Goal: Task Accomplishment & Management: Manage account settings

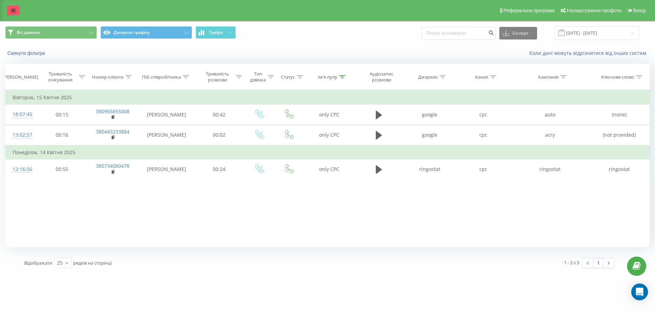
click at [11, 8] on link at bounding box center [13, 11] width 13 height 10
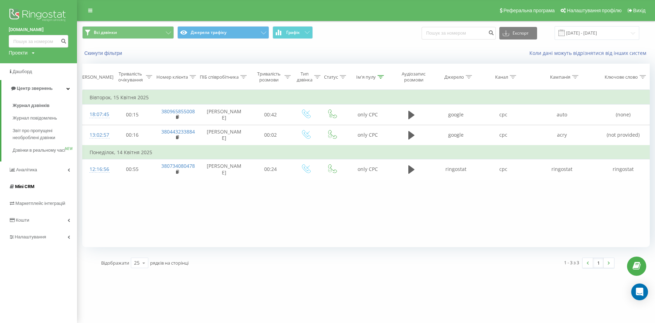
click at [30, 190] on link "Mini CRM" at bounding box center [38, 187] width 77 height 17
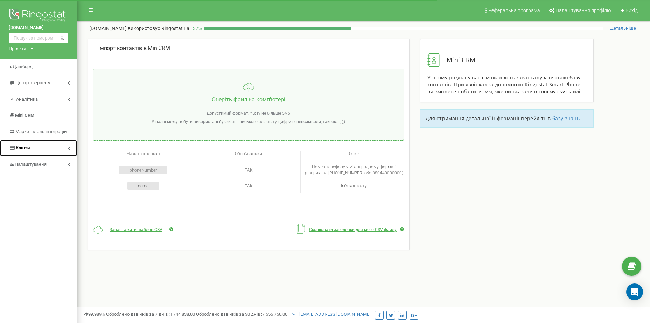
click at [40, 147] on link "Кошти" at bounding box center [38, 148] width 77 height 16
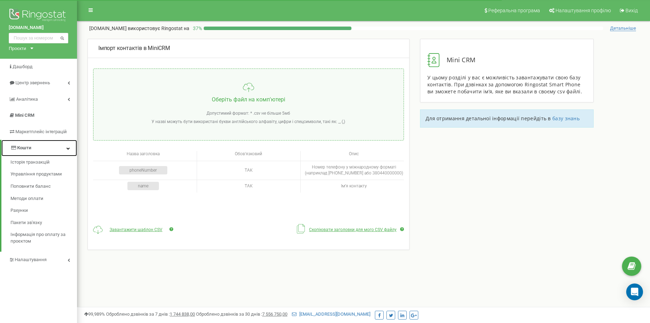
click at [40, 147] on link "Кошти" at bounding box center [39, 148] width 76 height 16
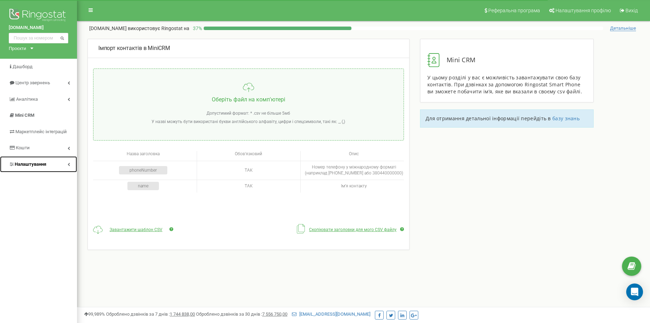
click at [40, 167] on span "Налаштування" at bounding box center [27, 164] width 37 height 7
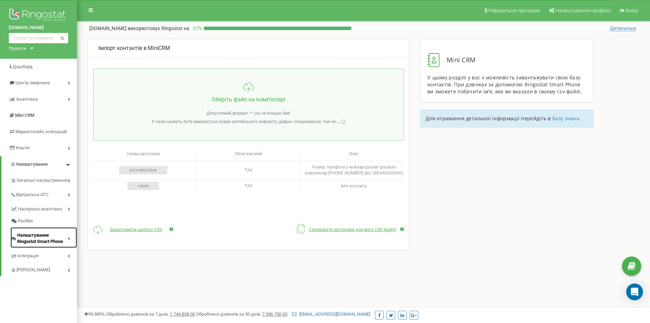
click at [41, 238] on span "Налаштування Ringostat Smart Phone" at bounding box center [42, 238] width 50 height 13
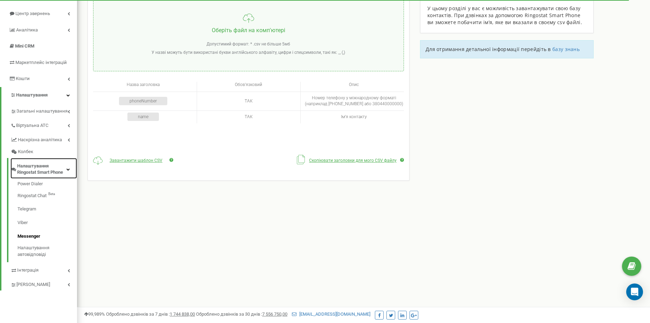
scroll to position [70, 0]
click at [31, 204] on link "Telegram" at bounding box center [48, 209] width 60 height 14
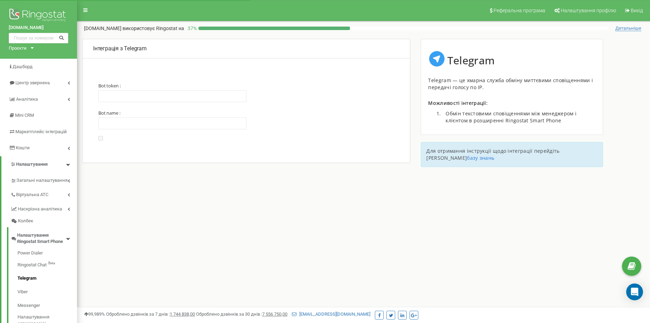
type input "5341289838:AAGlTr-vSuDTQhVM9gSKL2xyFcD2TlsJJ5s1"
type input "winautoua_bot"
drag, startPoint x: 222, startPoint y: 95, endPoint x: 40, endPoint y: 93, distance: 181.7
click at [40, 93] on div "winauto.ua Проєкти winauto.ua Дашборд Центр звернень Аналiтика Mini CRM Маркетп…" at bounding box center [325, 210] width 650 height 420
drag, startPoint x: 152, startPoint y: 126, endPoint x: 27, endPoint y: 131, distance: 125.4
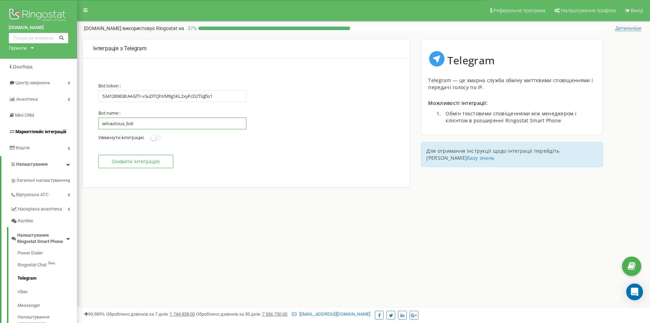
click at [46, 130] on div "winauto.ua Проєкти winauto.ua Дашборд Центр звернень Аналiтика Mini CRM Маркетп…" at bounding box center [325, 210] width 650 height 420
click at [156, 137] on small at bounding box center [153, 137] width 5 height 5
click at [0, 0] on input "Увімкнути інтеграцію Вимкнути інтеграцію" at bounding box center [0, 0] width 0 height 0
click at [156, 161] on button "Оновити інтеграцію" at bounding box center [135, 161] width 75 height 13
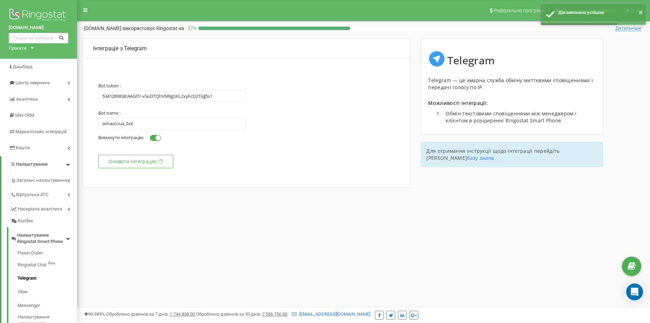
click at [158, 140] on small at bounding box center [157, 137] width 5 height 5
click at [0, 0] on input "Увімкнути інтеграцію Вимкнути інтеграцію" at bounding box center [0, 0] width 0 height 0
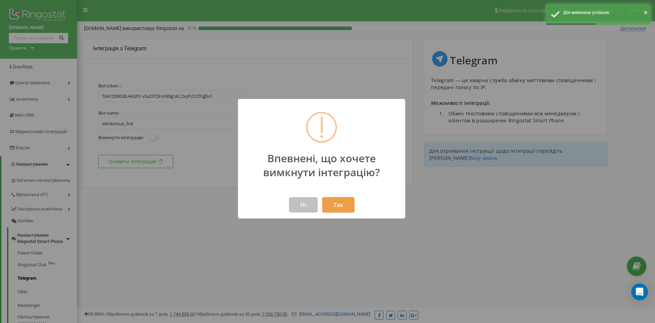
click at [341, 208] on button "Так" at bounding box center [338, 204] width 32 height 15
click at [342, 203] on button "Так" at bounding box center [338, 204] width 32 height 15
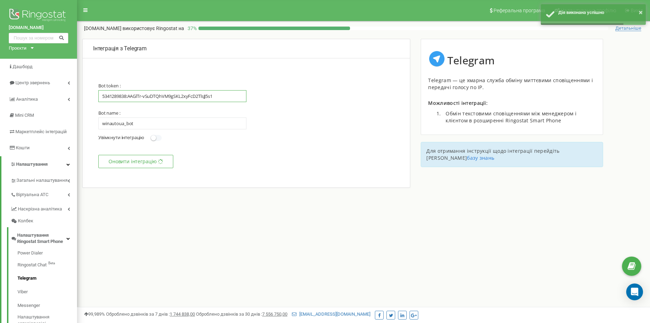
click at [219, 100] on input "5341289838:AAGlTr-vSuDTQhVM9gSKL2xyFcD2TlsJJ5s1" at bounding box center [172, 96] width 148 height 12
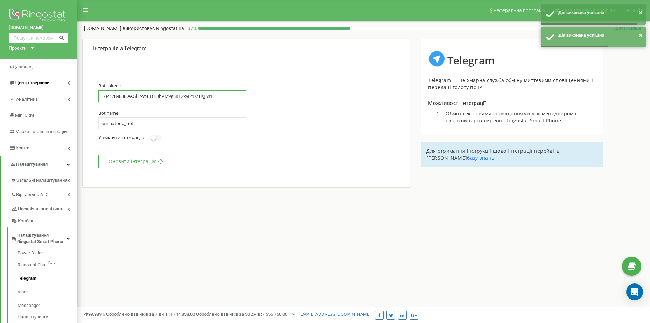
drag, startPoint x: 230, startPoint y: 96, endPoint x: 72, endPoint y: 87, distance: 158.5
click at [72, 87] on div "winauto.ua Проєкти winauto.ua Дашборд Центр звернень Аналiтика Mini CRM Маркетп…" at bounding box center [325, 210] width 650 height 420
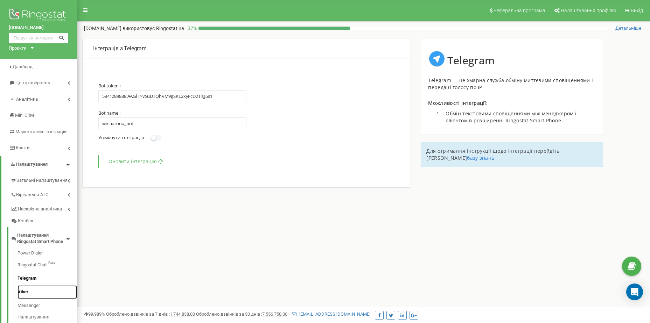
click at [28, 292] on link "Viber" at bounding box center [48, 293] width 60 height 14
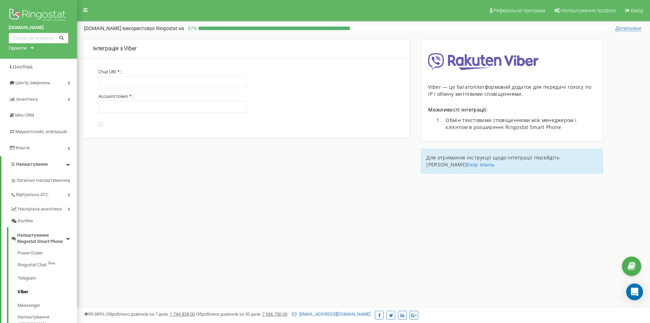
type input "winauto-ua"
type input "4d950de60467ded1-612840495df794ae-4e76334afdba6cc3"
drag, startPoint x: 232, startPoint y: 108, endPoint x: 0, endPoint y: 95, distance: 232.8
click at [0, 97] on html at bounding box center [325, 238] width 650 height 476
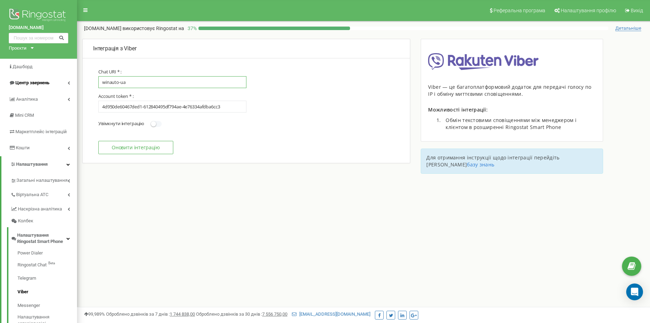
drag, startPoint x: 143, startPoint y: 84, endPoint x: 58, endPoint y: 82, distance: 85.1
click at [58, 82] on div "winauto.ua Проєкти winauto.ua Дашборд Центр звернень Аналiтика Mini CRM Маркетп…" at bounding box center [325, 210] width 650 height 420
click at [31, 278] on link "Telegram" at bounding box center [48, 279] width 60 height 14
click at [217, 107] on input "4d950de60467ded1-612840495df794ae-4e76334afdba6cc3" at bounding box center [172, 107] width 148 height 12
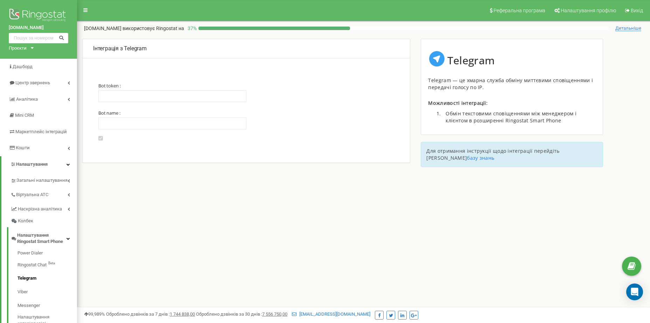
type input "5341289838:AAGlTr-vSuDTQhVM9gSKL2xyFcD2TlsJJ5s1"
type input "winautoua_bot"
click at [149, 162] on button "Оновити інтеграцію" at bounding box center [135, 161] width 75 height 13
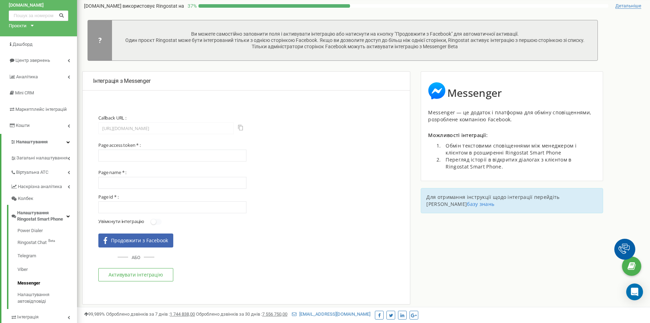
scroll to position [35, 0]
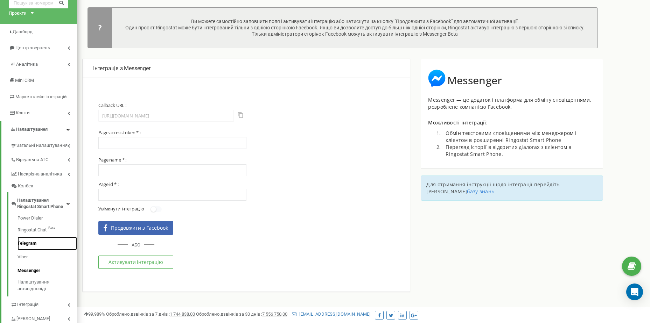
click at [27, 243] on link "Telegram" at bounding box center [48, 244] width 60 height 14
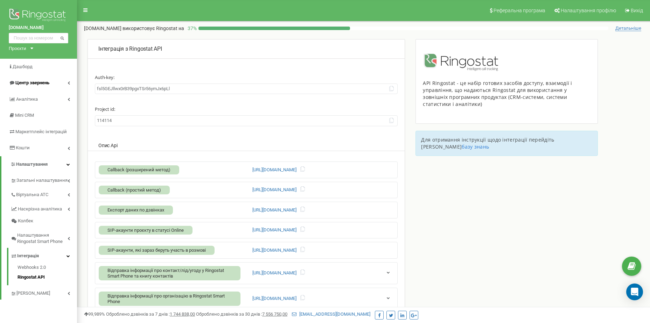
drag, startPoint x: 182, startPoint y: 86, endPoint x: 48, endPoint y: 88, distance: 133.4
click at [74, 87] on div "[DOMAIN_NAME] Проєкти [DOMAIN_NAME] Дашборд Центр звернень Аналiтика Mini CRM М…" at bounding box center [325, 210] width 650 height 420
drag, startPoint x: 135, startPoint y: 121, endPoint x: 56, endPoint y: 118, distance: 79.2
click at [57, 118] on div "[DOMAIN_NAME] Проєкти [DOMAIN_NAME] Дашборд Центр звернень Аналiтика Mini CRM М…" at bounding box center [325, 210] width 650 height 420
click at [34, 266] on link "Webhooks 2.0" at bounding box center [48, 269] width 60 height 8
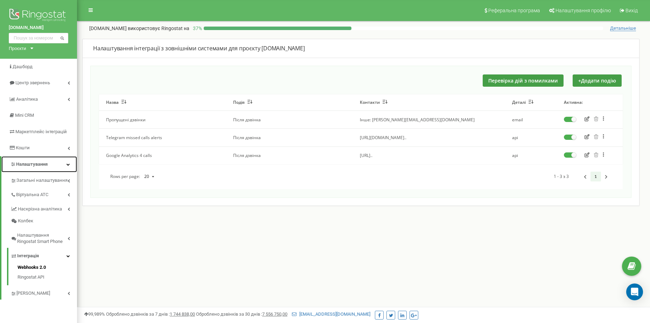
click at [30, 166] on span "Налаштування" at bounding box center [32, 164] width 32 height 5
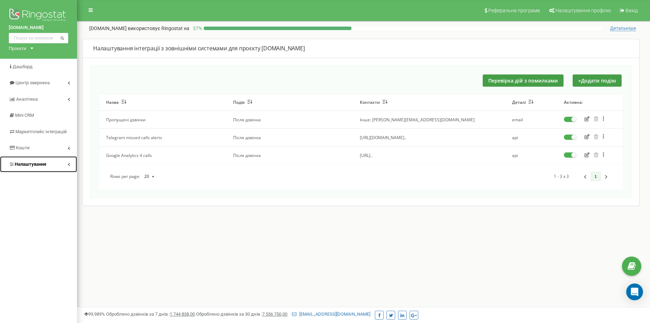
click at [30, 166] on span "Налаштування" at bounding box center [31, 164] width 32 height 5
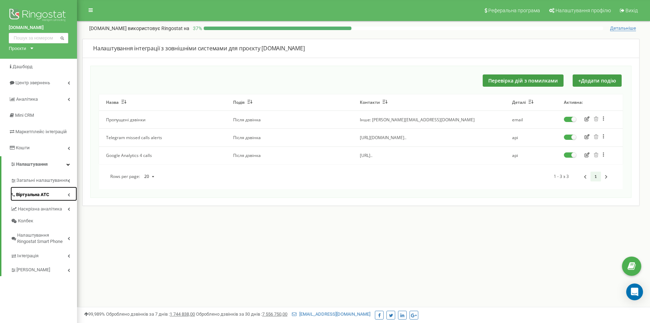
click at [35, 193] on span "Віртуальна АТС" at bounding box center [32, 195] width 33 height 7
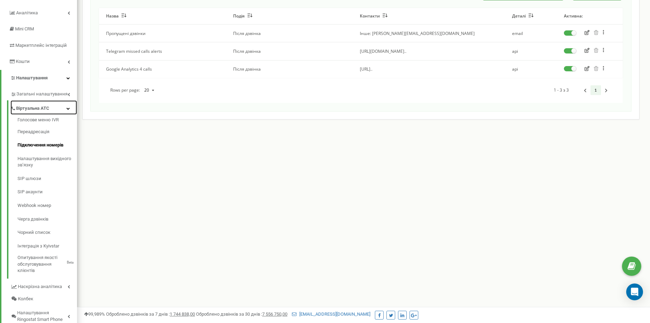
scroll to position [70, 0]
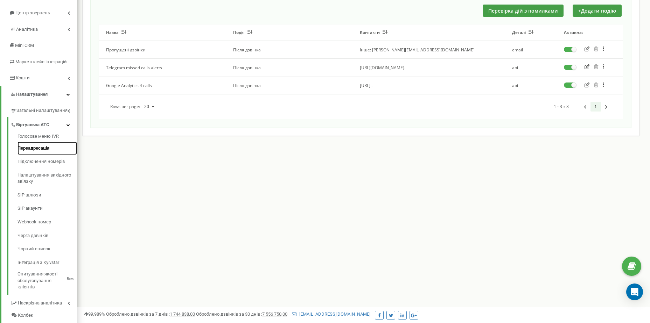
click at [31, 151] on link "Переадресація" at bounding box center [48, 149] width 60 height 14
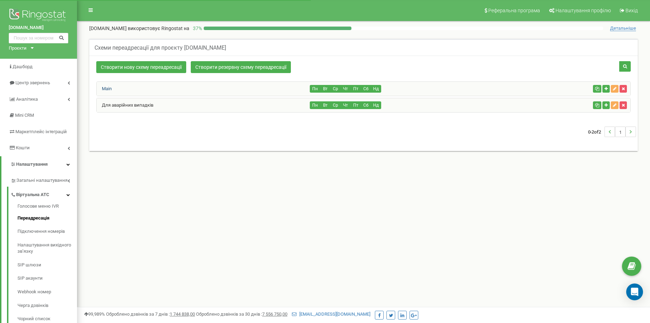
click at [110, 88] on link "Main" at bounding box center [104, 88] width 15 height 5
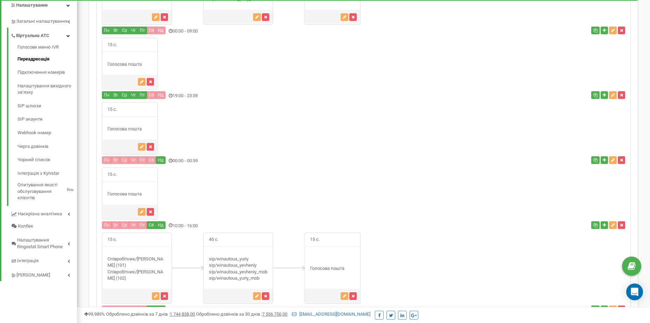
scroll to position [175, 0]
